Goal: Task Accomplishment & Management: Manage account settings

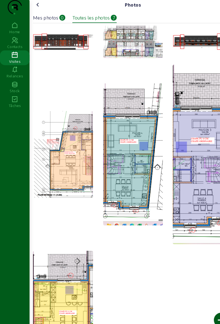
click at [36, 8] on icon at bounding box center [35, 4] width 7 height 7
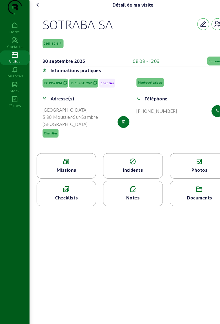
click at [189, 162] on div "Photos" at bounding box center [185, 158] width 55 height 7
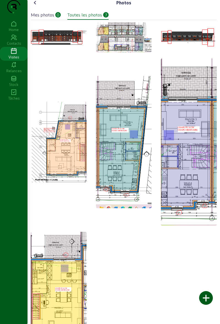
scroll to position [2, 0]
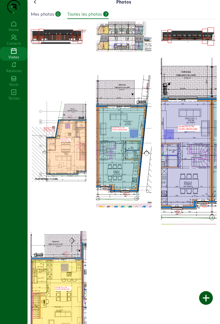
click at [204, 299] on div at bounding box center [206, 298] width 14 height 14
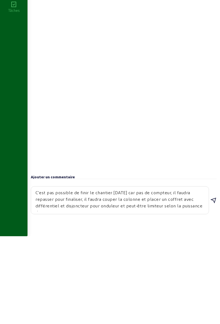
scroll to position [4, 0]
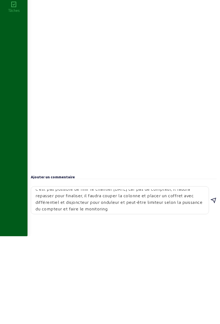
type textarea "C'est pas possible de finir le chantier aujourd'hui car pas de compteur, il fau…"
click at [210, 292] on icon at bounding box center [213, 288] width 7 height 7
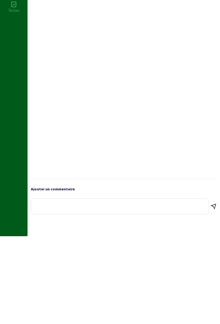
scroll to position [0, 0]
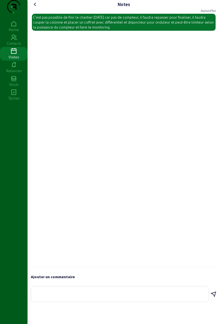
click at [35, 8] on icon at bounding box center [35, 4] width 7 height 7
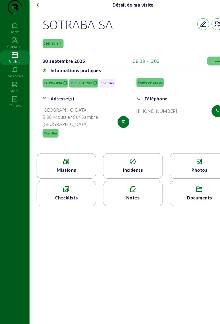
click at [196, 59] on span "En cours" at bounding box center [200, 57] width 13 height 4
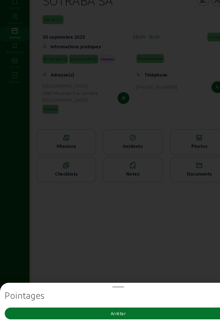
click at [28, 317] on button "Arrêter" at bounding box center [109, 314] width 211 height 11
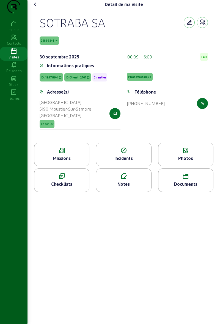
click at [38, 8] on icon at bounding box center [35, 4] width 7 height 7
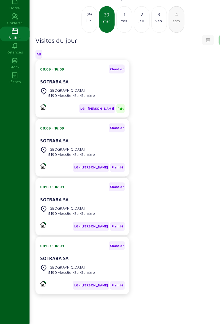
click at [55, 156] on cam-card-title "SOTRABA SA" at bounding box center [50, 153] width 27 height 5
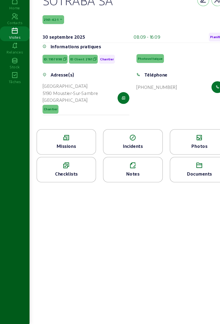
click at [195, 61] on span "Planifié" at bounding box center [200, 57] width 13 height 8
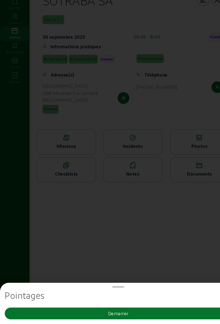
click at [59, 309] on button "Demarrer" at bounding box center [109, 314] width 211 height 11
